Goal: Transaction & Acquisition: Purchase product/service

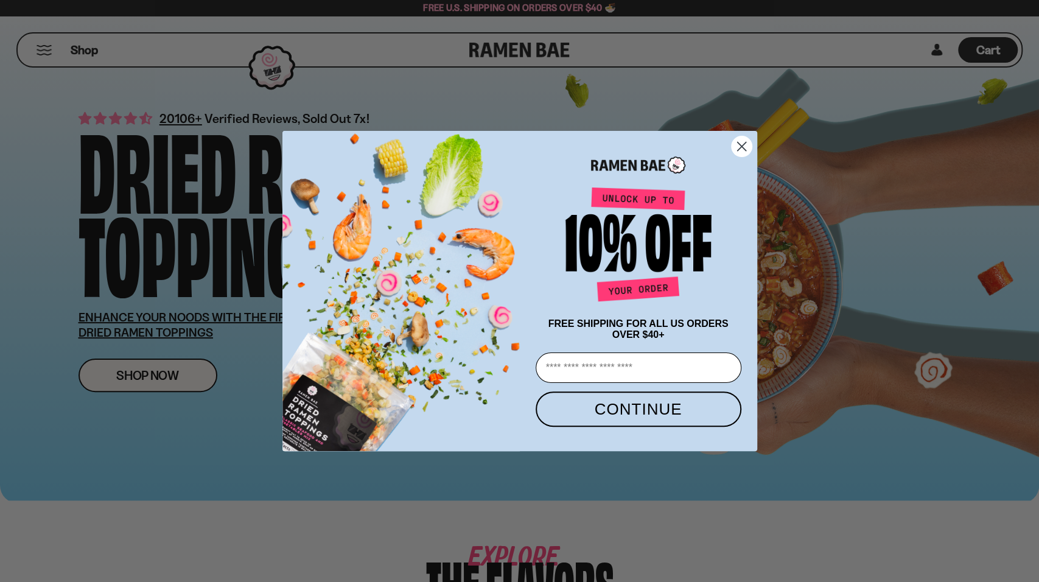
click at [747, 151] on circle "Close dialog" at bounding box center [741, 146] width 20 height 20
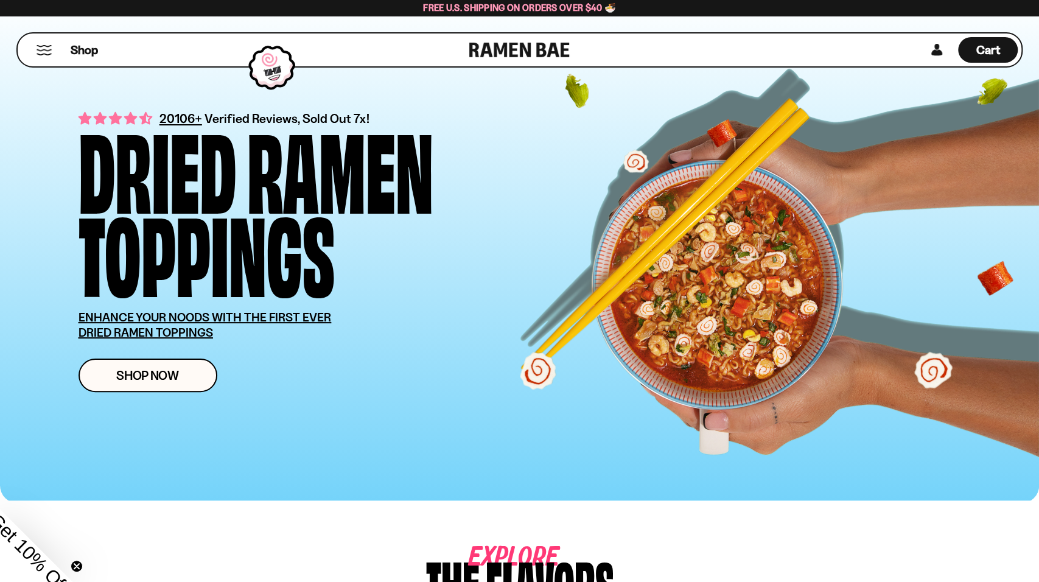
click at [43, 46] on button "Mobile Menu Trigger" at bounding box center [44, 50] width 16 height 10
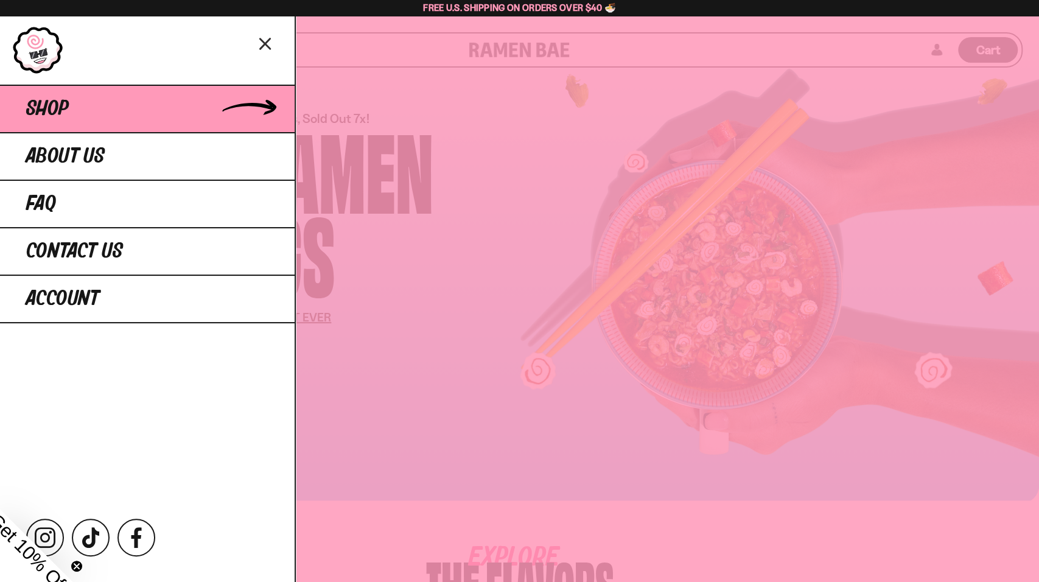
click at [64, 105] on span "Shop" at bounding box center [47, 109] width 43 height 22
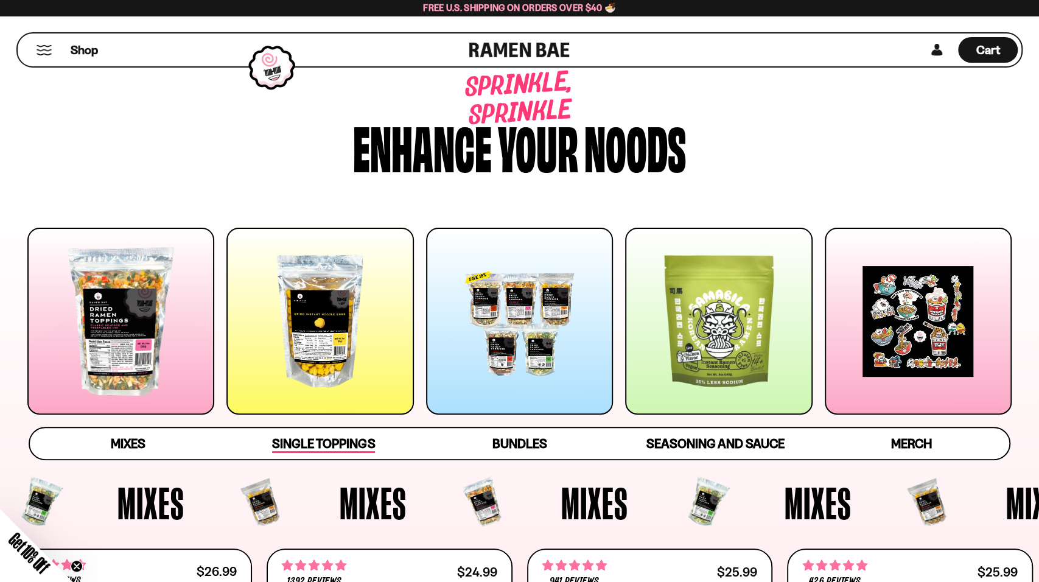
click at [332, 442] on span "Single Toppings" at bounding box center [323, 444] width 103 height 17
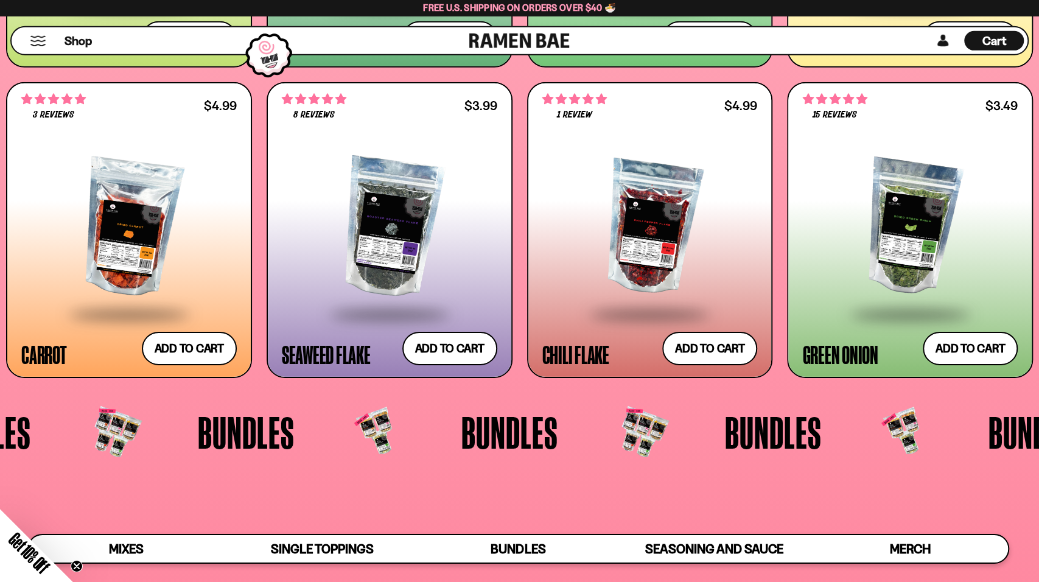
scroll to position [2415, 0]
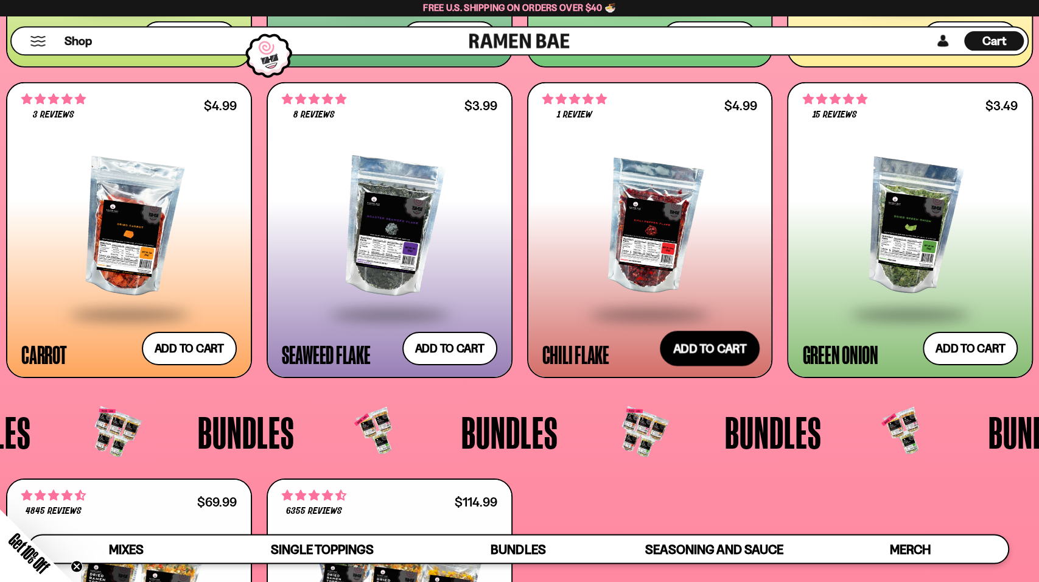
click at [696, 345] on button "Add to cart Add — Regular price $4.99 Regular price Sale price $4.99 Unit price…" at bounding box center [710, 348] width 100 height 35
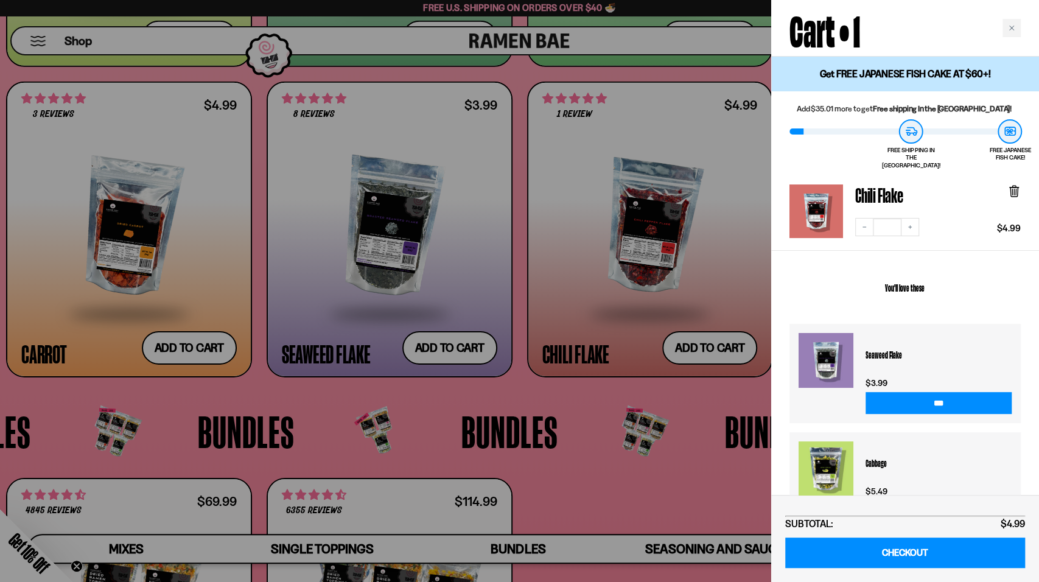
click at [677, 390] on div at bounding box center [519, 291] width 1039 height 582
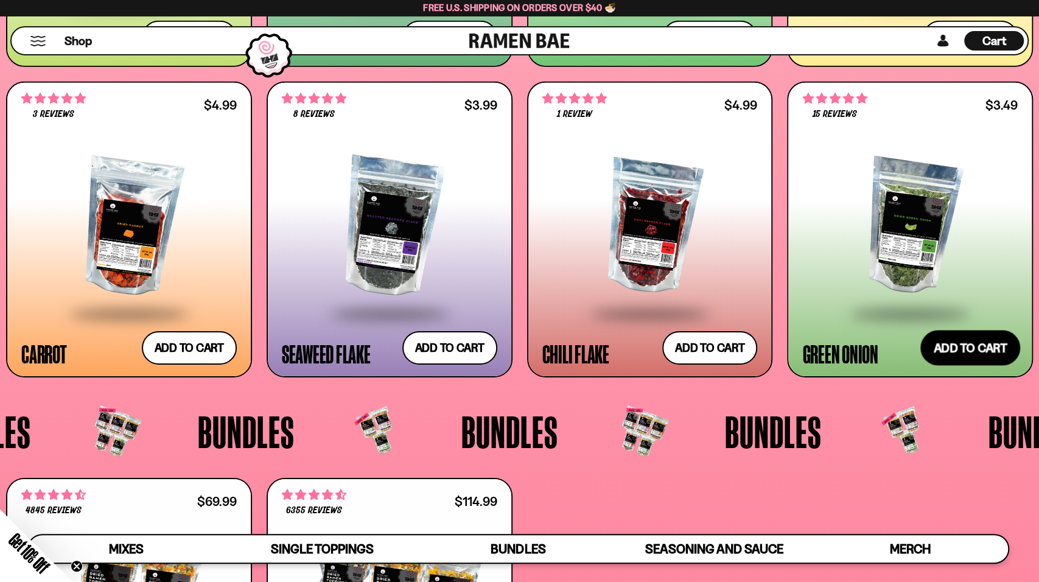
click at [937, 338] on button "Add to cart Add — Regular price $3.49 Regular price Sale price $3.49 Unit price…" at bounding box center [970, 348] width 100 height 35
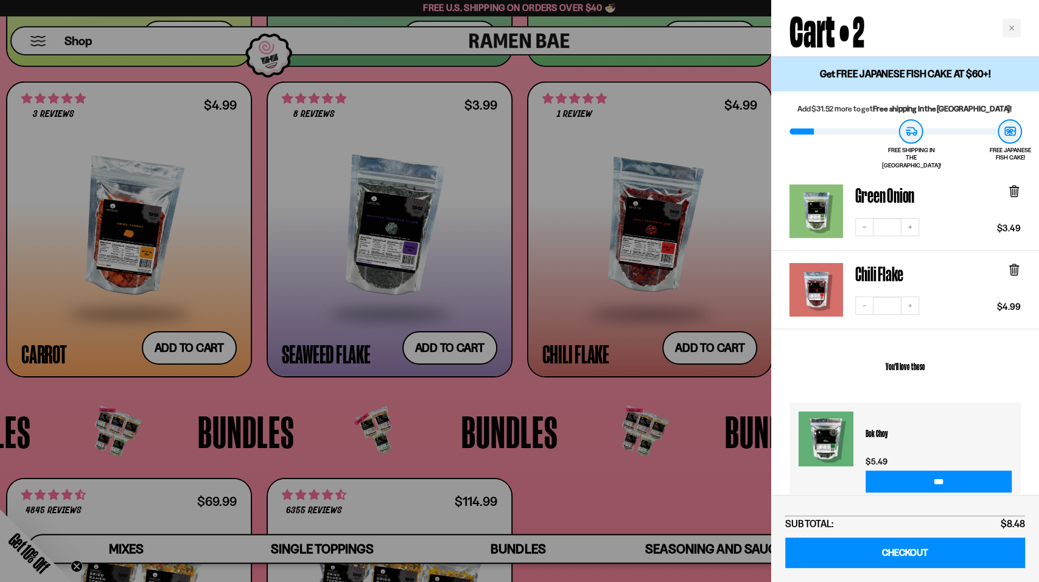
click at [688, 401] on div at bounding box center [519, 291] width 1039 height 582
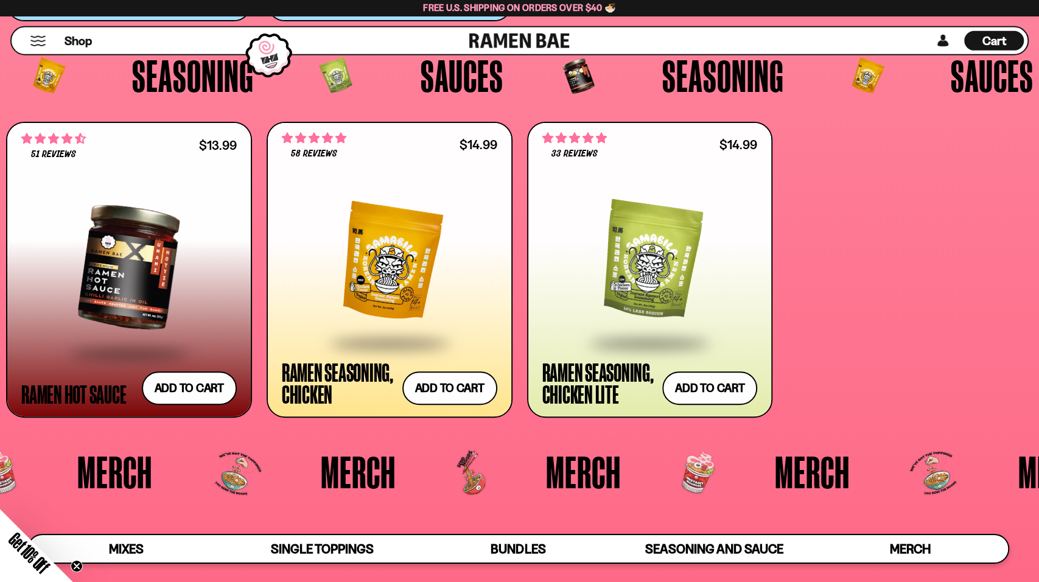
scroll to position [3170, 0]
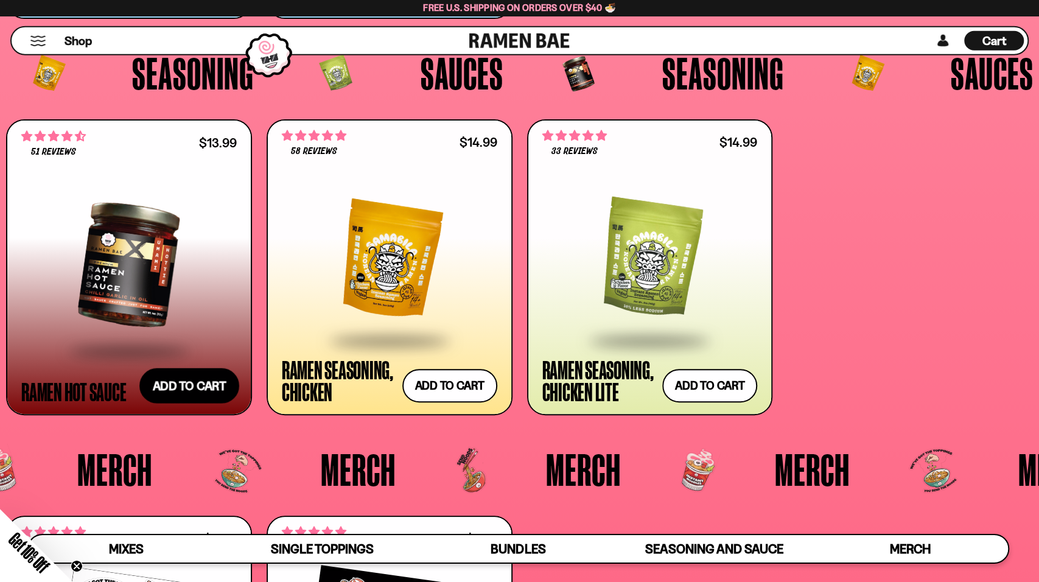
click at [184, 379] on button "Add to cart Add — Regular price $13.99 Regular price Sale price $13.99 Unit pri…" at bounding box center [189, 385] width 100 height 35
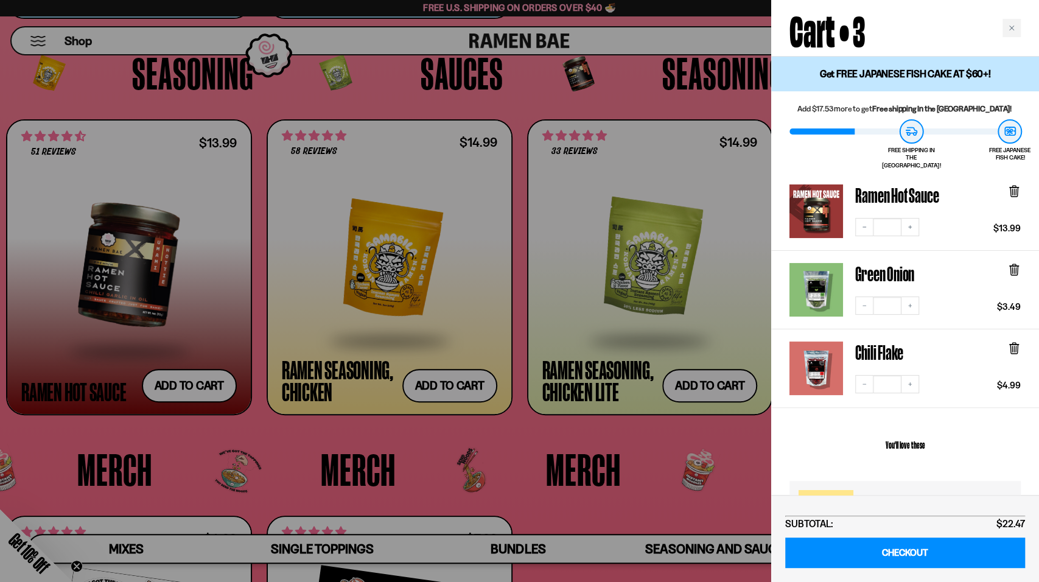
click at [612, 102] on div at bounding box center [519, 291] width 1039 height 582
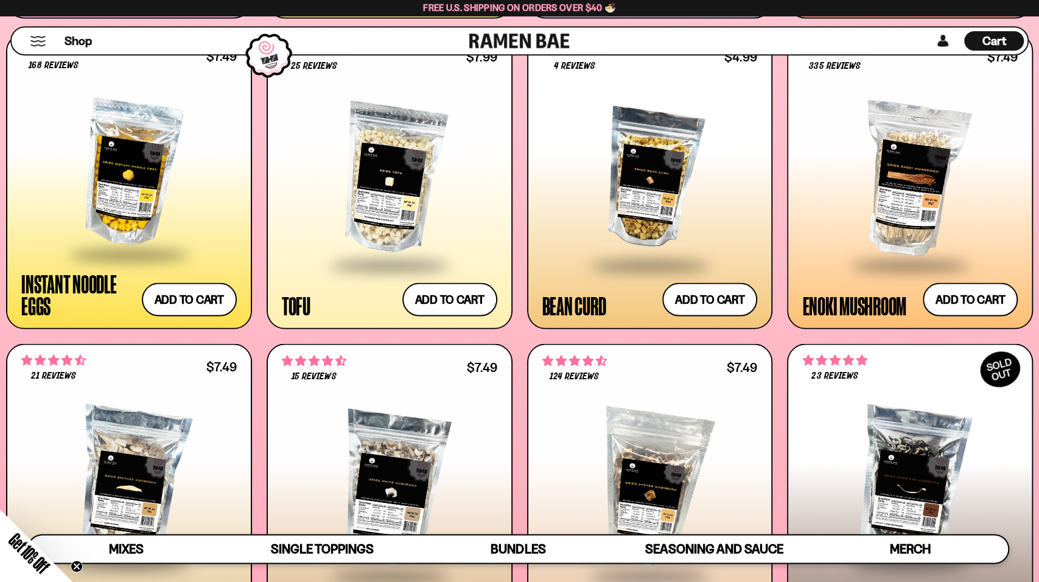
scroll to position [1531, 0]
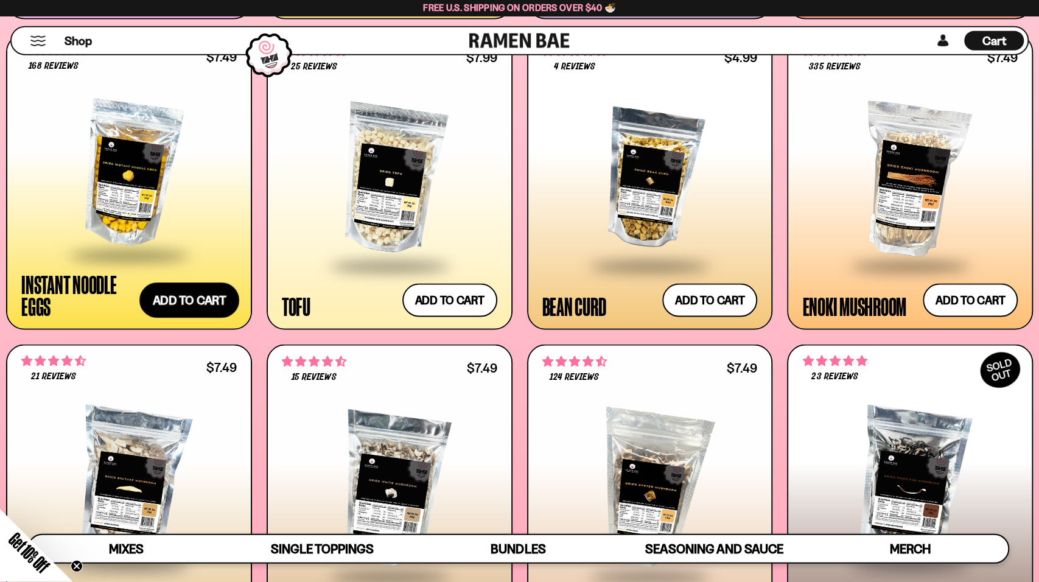
click at [193, 303] on button "Add to cart Add — Regular price $7.49 Regular price Sale price $7.49 Unit price…" at bounding box center [189, 300] width 100 height 35
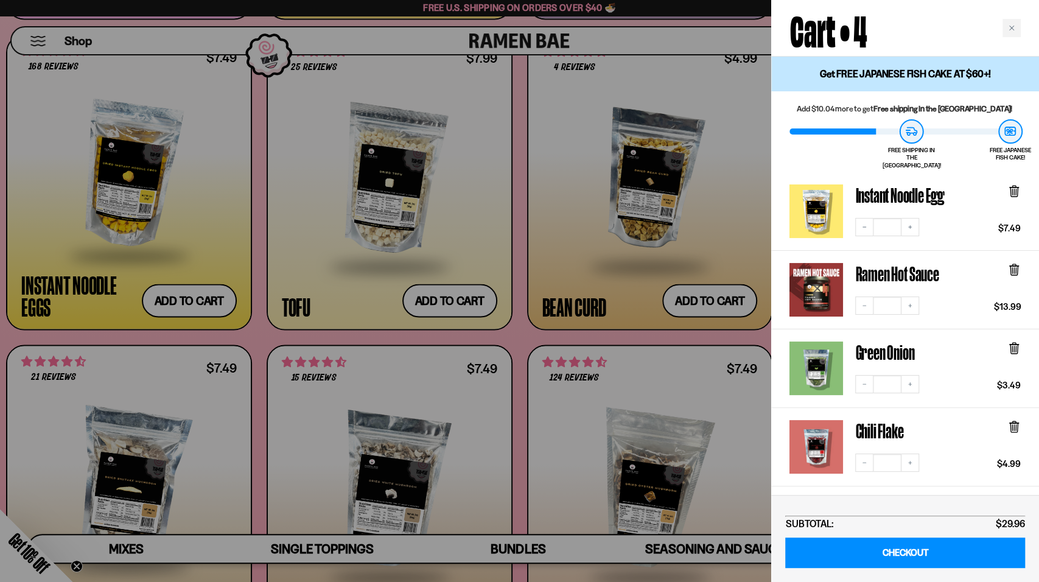
click at [259, 336] on div at bounding box center [519, 291] width 1039 height 582
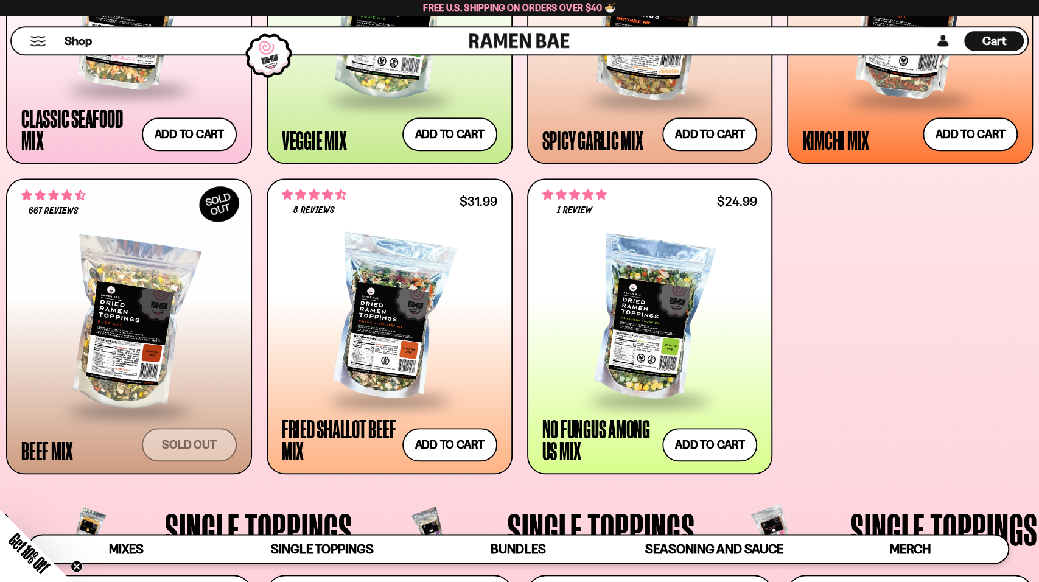
scroll to position [680, 0]
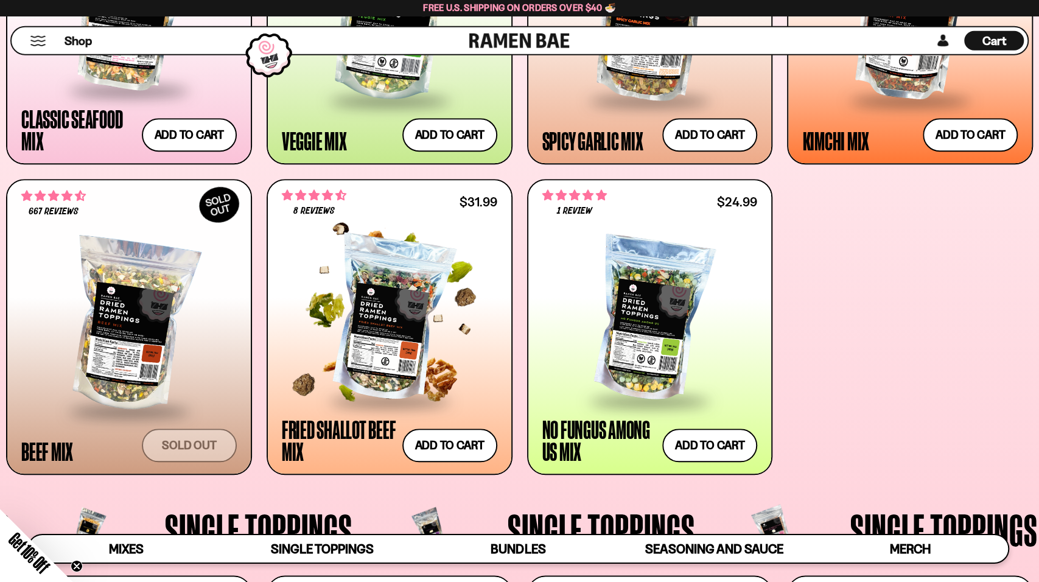
click at [374, 322] on div at bounding box center [389, 319] width 215 height 161
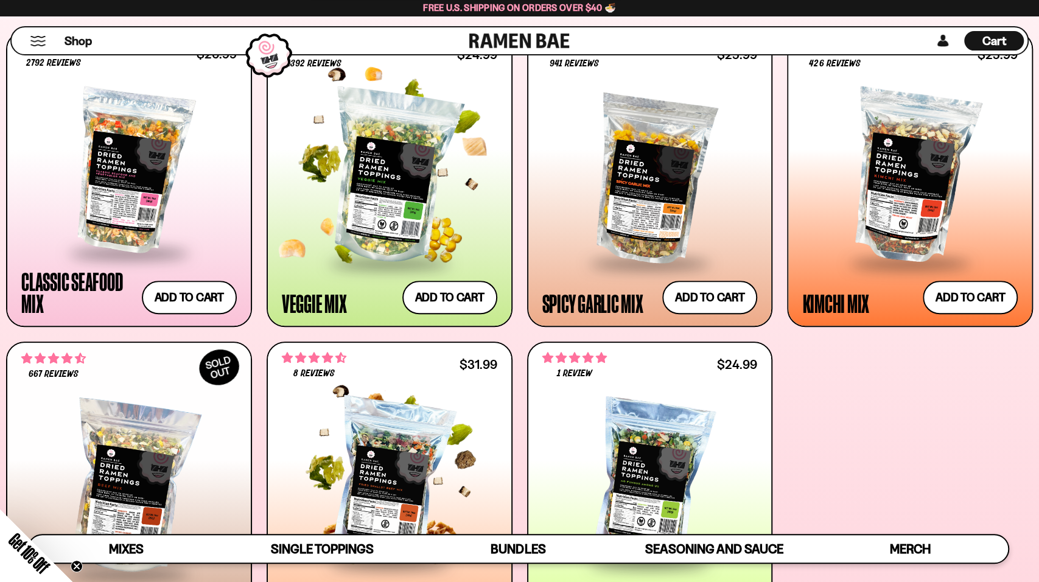
scroll to position [515, 0]
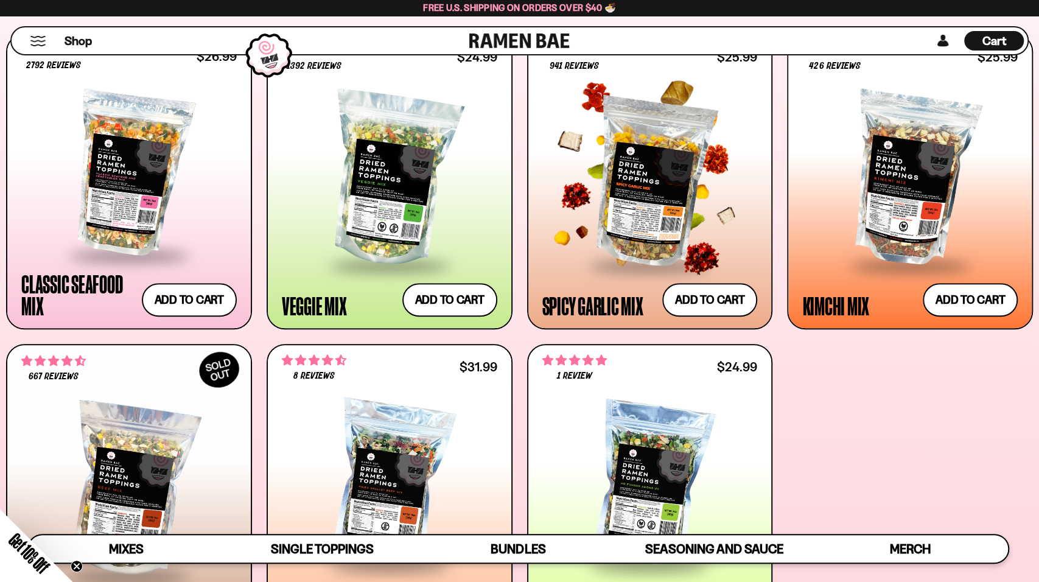
click at [645, 187] on div at bounding box center [649, 178] width 215 height 169
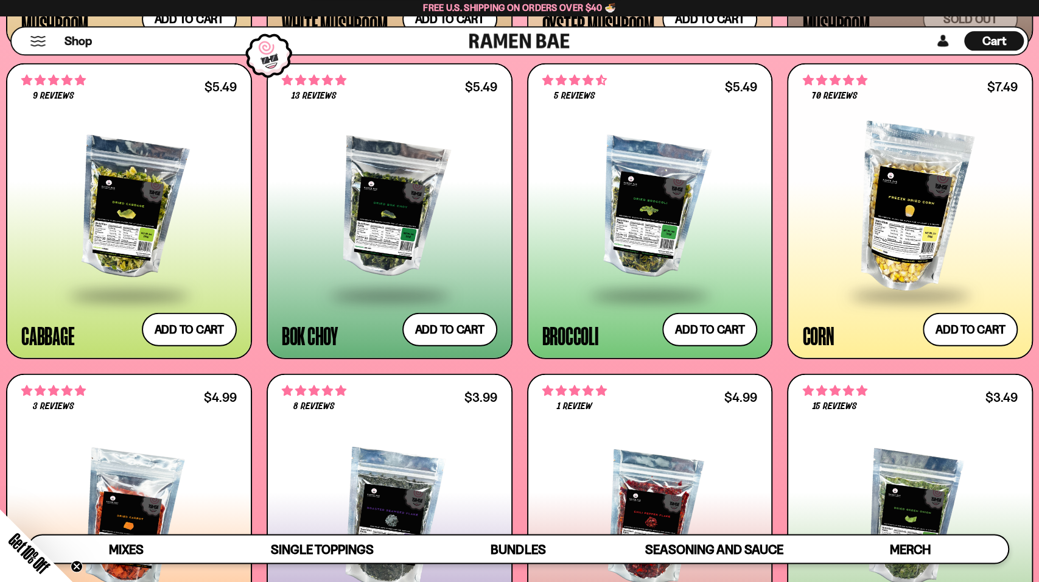
scroll to position [2126, 0]
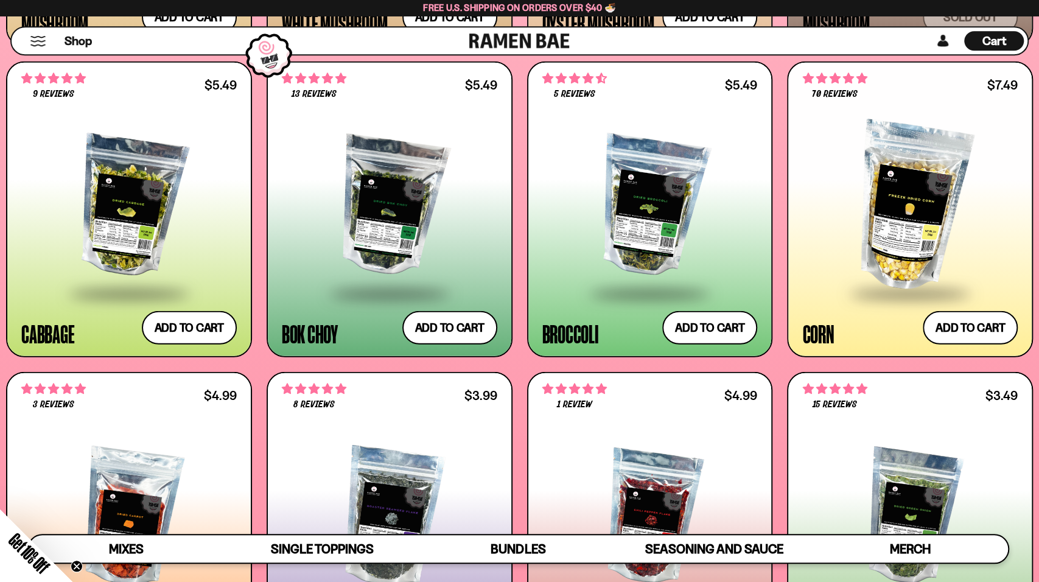
click at [389, 230] on div at bounding box center [389, 206] width 215 height 169
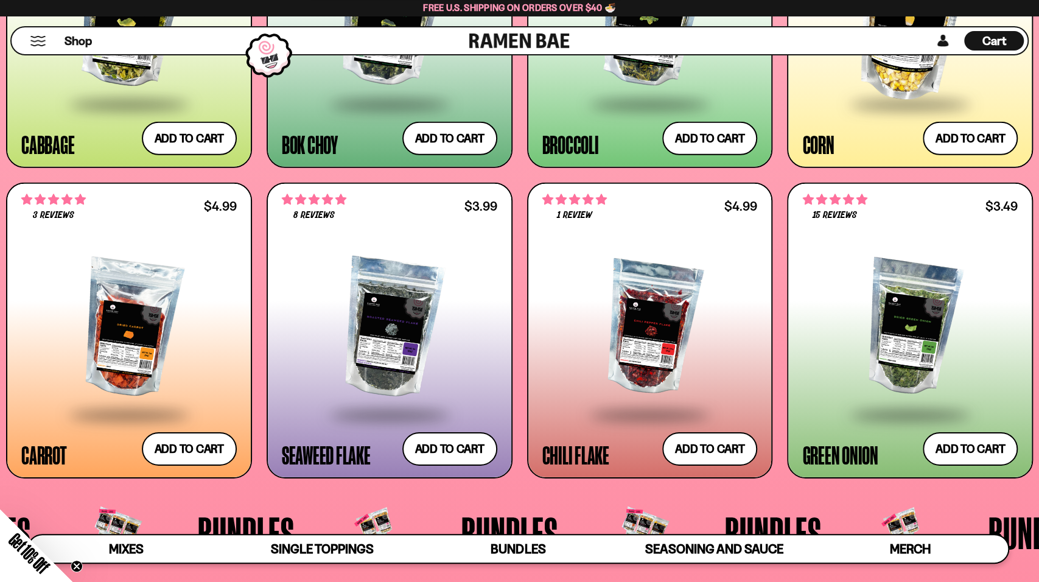
scroll to position [2314, 0]
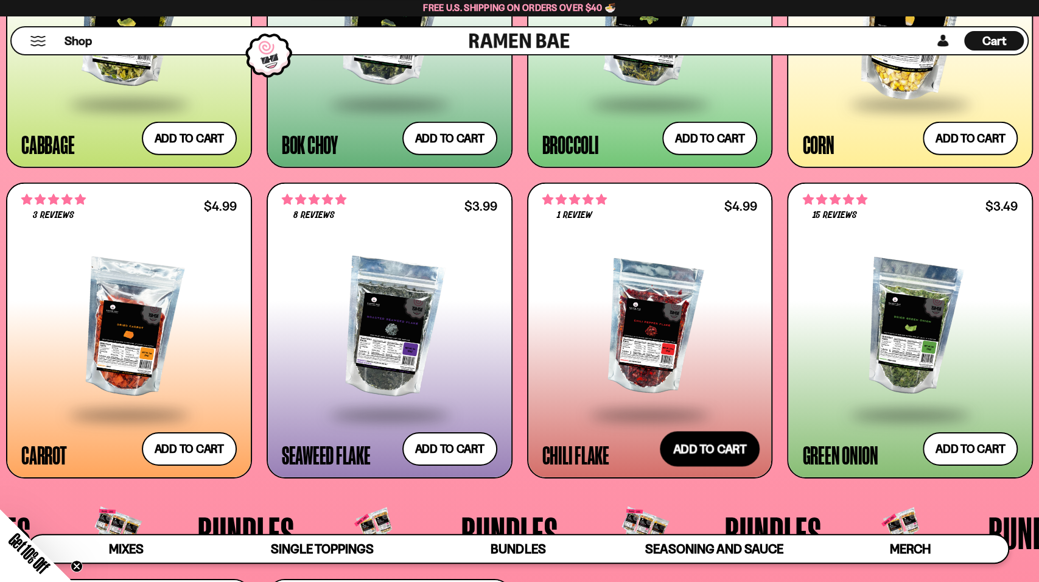
click at [702, 451] on button "Add to cart Add — Regular price $4.99 Regular price Sale price $4.99 Unit price…" at bounding box center [710, 449] width 100 height 35
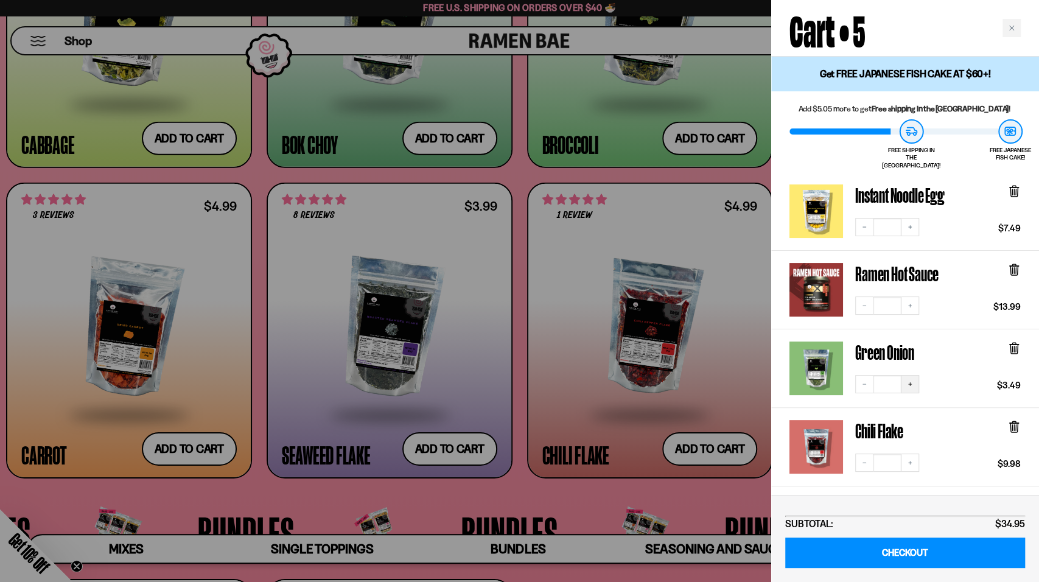
click at [910, 379] on button "Increase quantity" at bounding box center [910, 384] width 18 height 18
click at [912, 223] on icon "Increase quantity" at bounding box center [909, 226] width 7 height 7
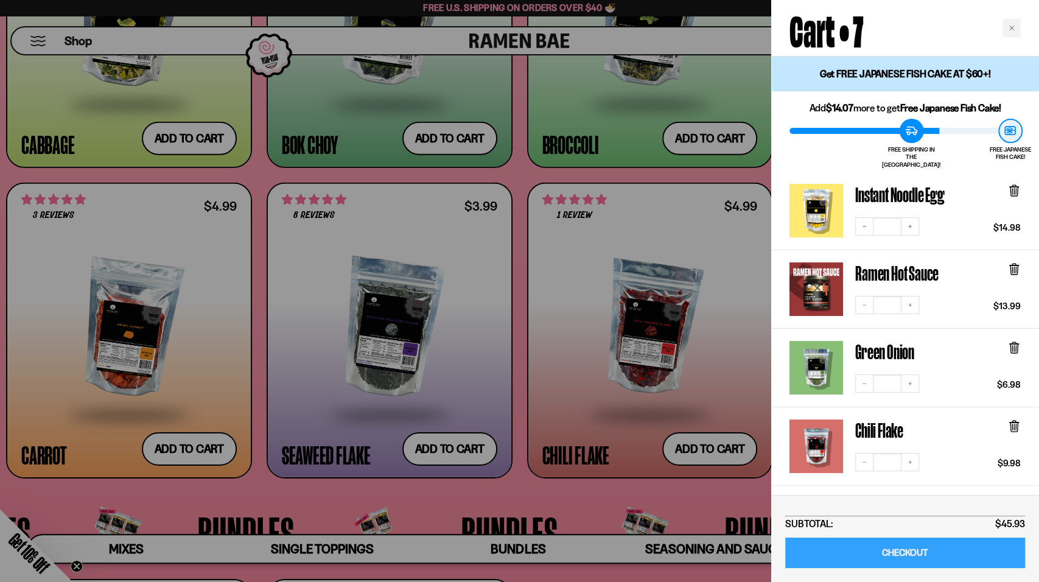
click at [898, 551] on link "CHECKOUT" at bounding box center [905, 552] width 240 height 31
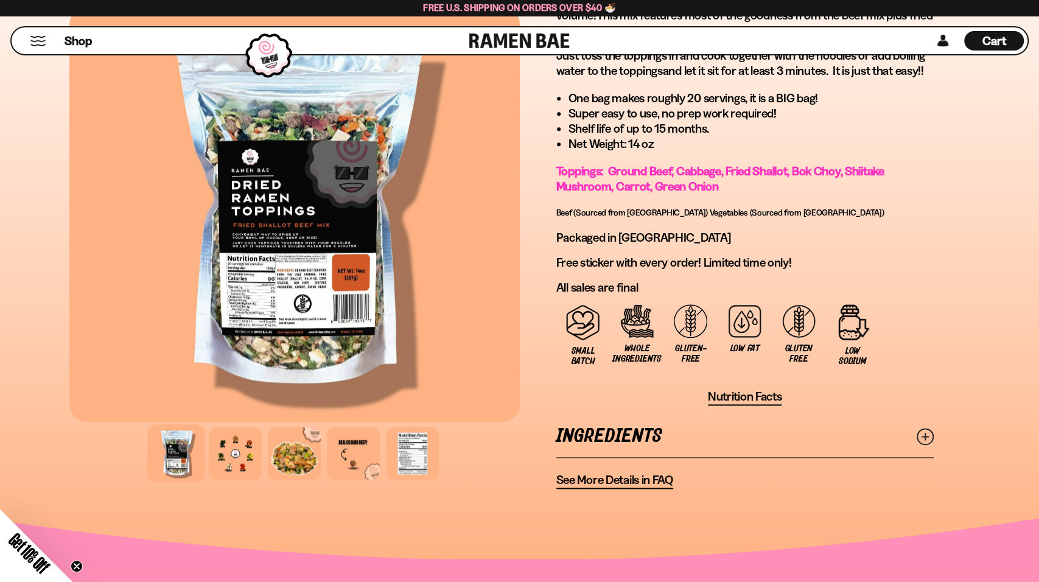
scroll to position [778, 0]
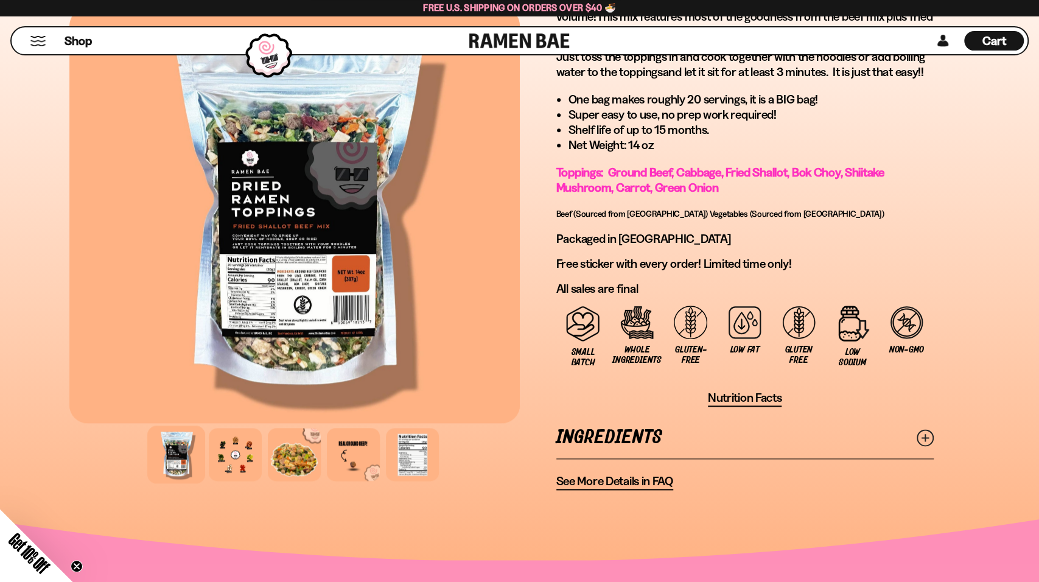
click at [923, 436] on icon at bounding box center [925, 437] width 17 height 17
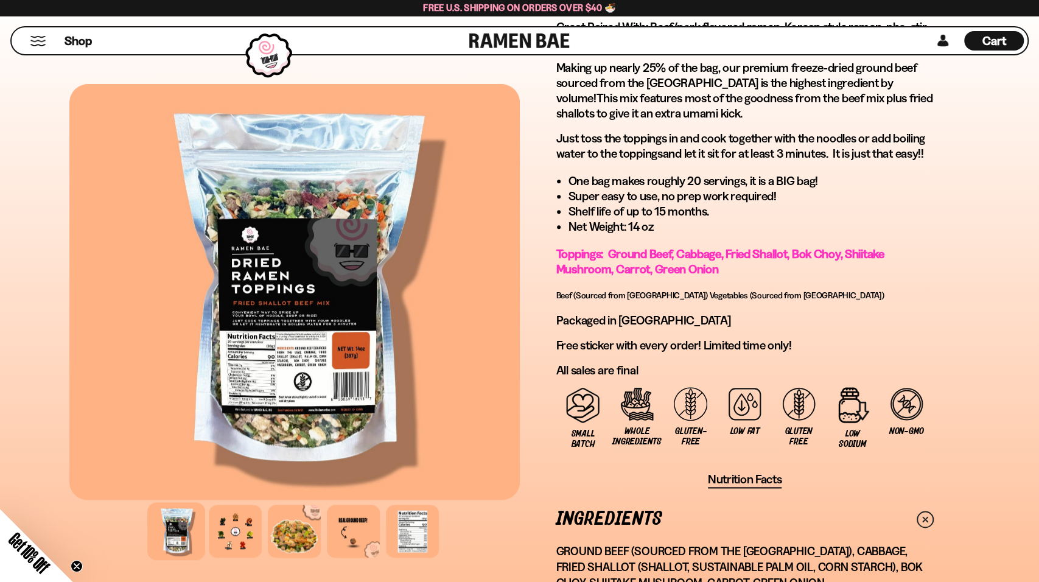
scroll to position [695, 0]
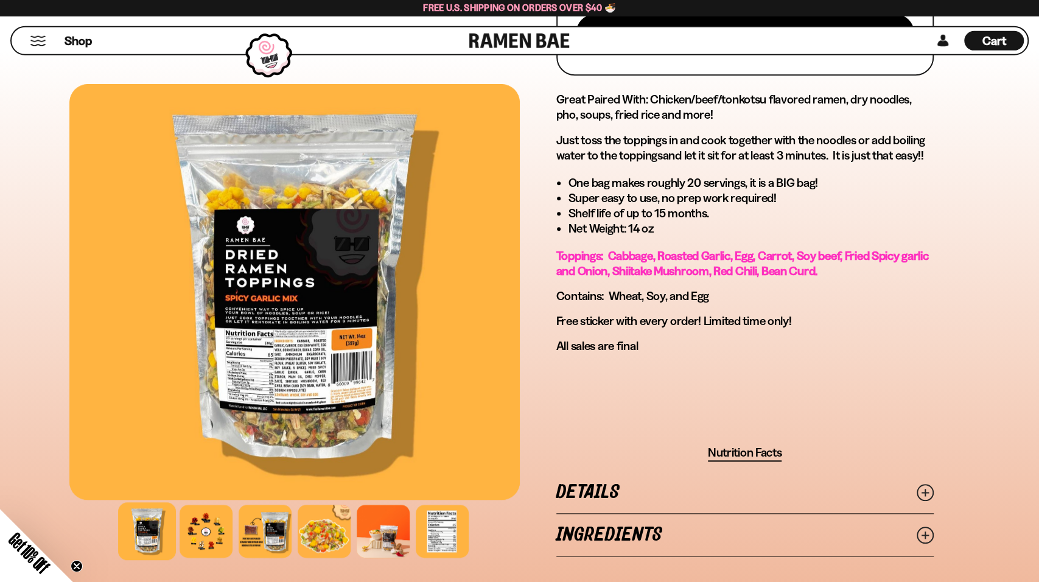
scroll to position [612, 0]
